Goal: Task Accomplishment & Management: Manage account settings

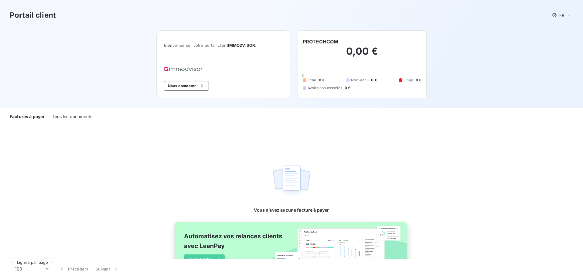
drag, startPoint x: 120, startPoint y: 0, endPoint x: 224, endPoint y: 9, distance: 104.5
click at [224, 9] on div "Portail client FR" at bounding box center [291, 15] width 583 height 30
click at [74, 120] on div "Tous les documents" at bounding box center [72, 117] width 40 height 13
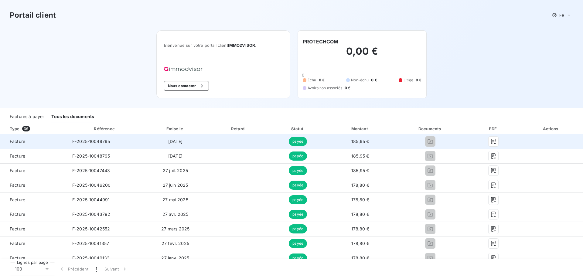
scroll to position [61, 0]
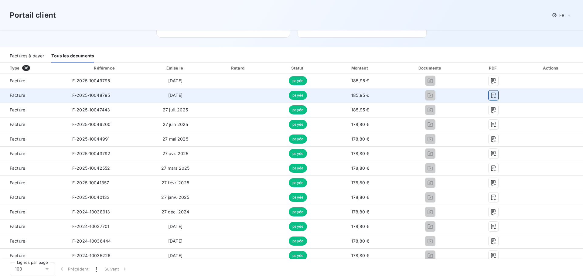
click at [491, 96] on icon "button" at bounding box center [494, 95] width 6 height 6
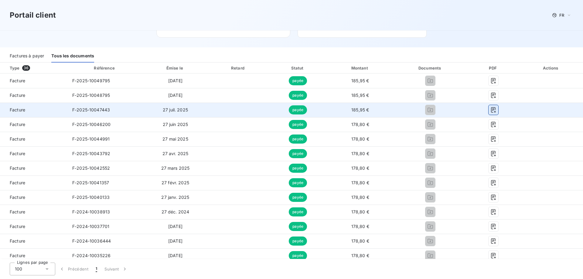
click at [491, 109] on icon "button" at bounding box center [494, 110] width 6 height 6
